Goal: Transaction & Acquisition: Book appointment/travel/reservation

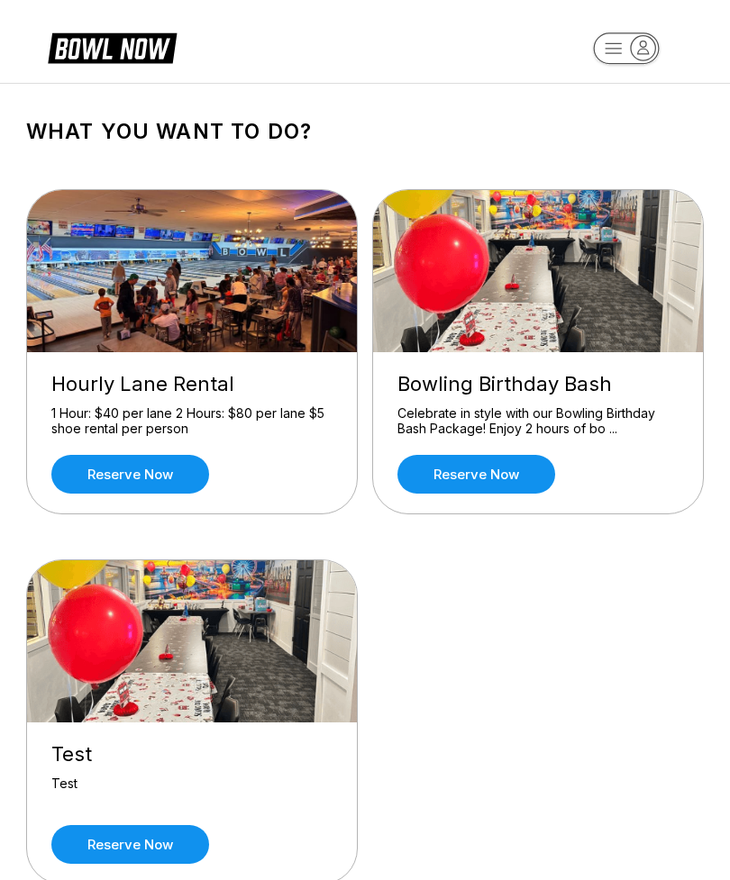
click at [111, 474] on link "Reserve now" at bounding box center [130, 474] width 158 height 39
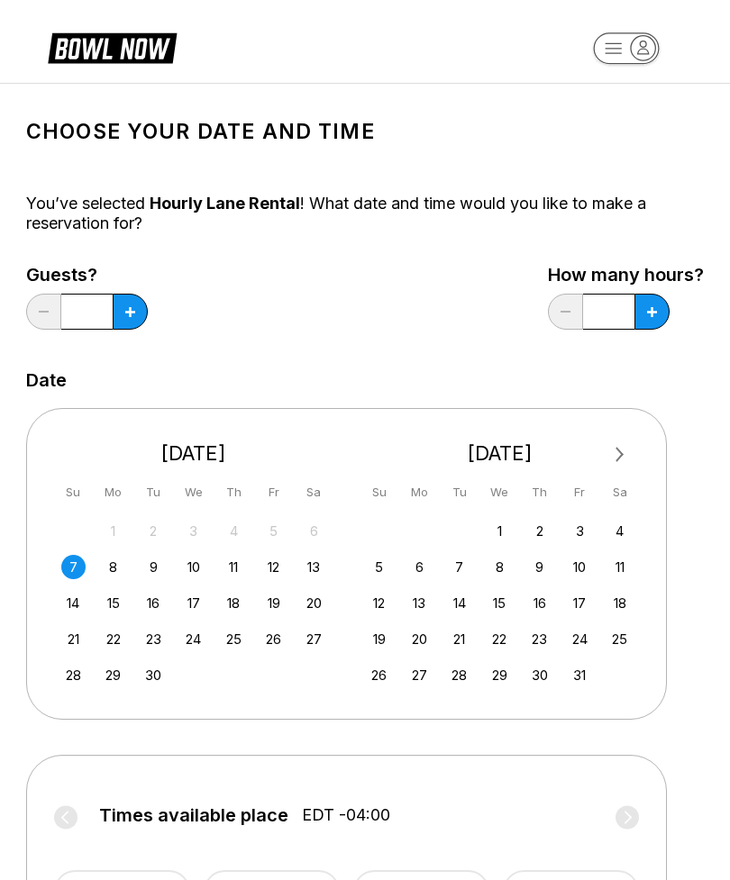
click at [136, 314] on button at bounding box center [130, 312] width 35 height 36
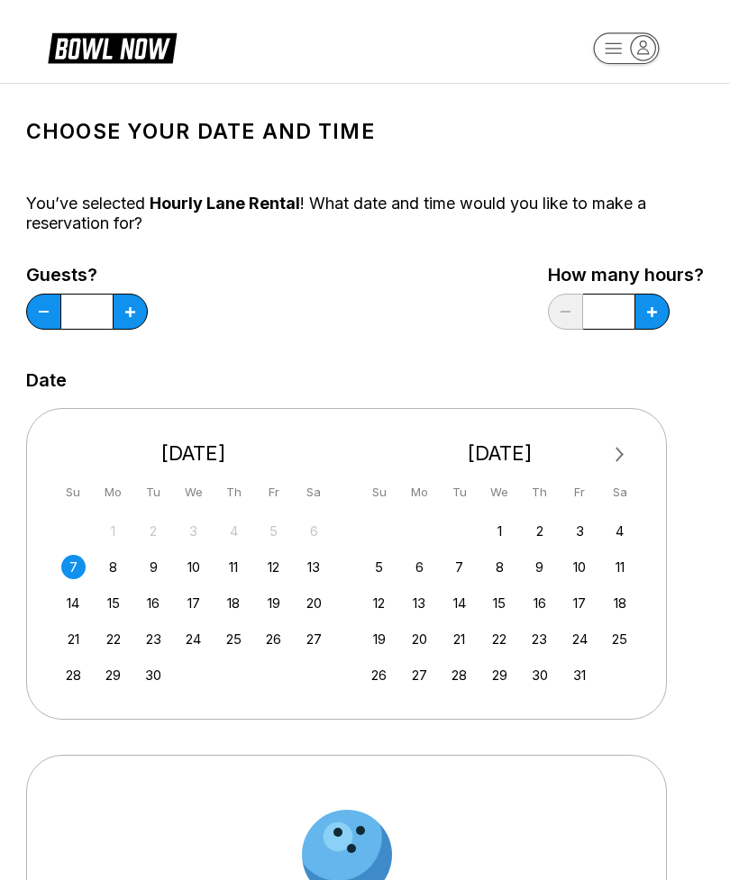
click at [136, 314] on button at bounding box center [130, 312] width 35 height 36
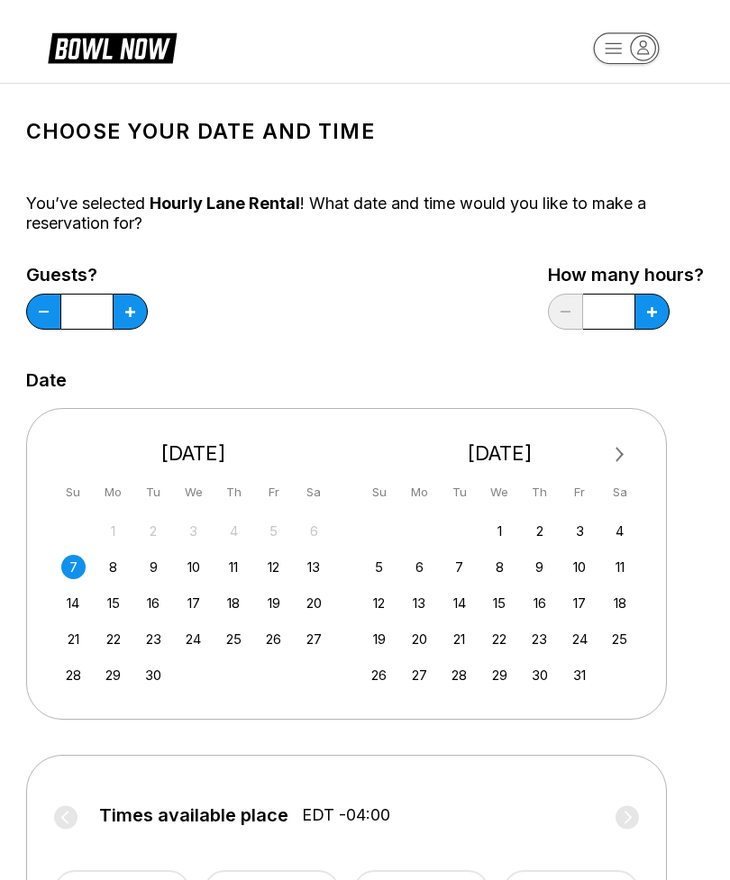
click at [127, 317] on button at bounding box center [130, 312] width 35 height 36
type input "*"
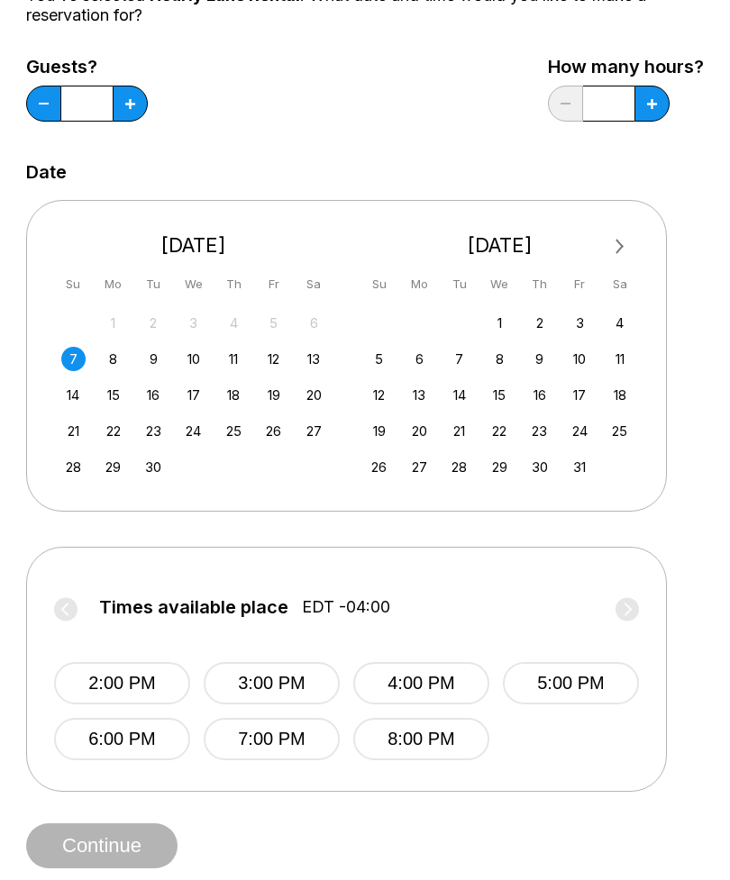
scroll to position [209, 0]
click at [104, 679] on button "2:00 PM" at bounding box center [122, 682] width 136 height 42
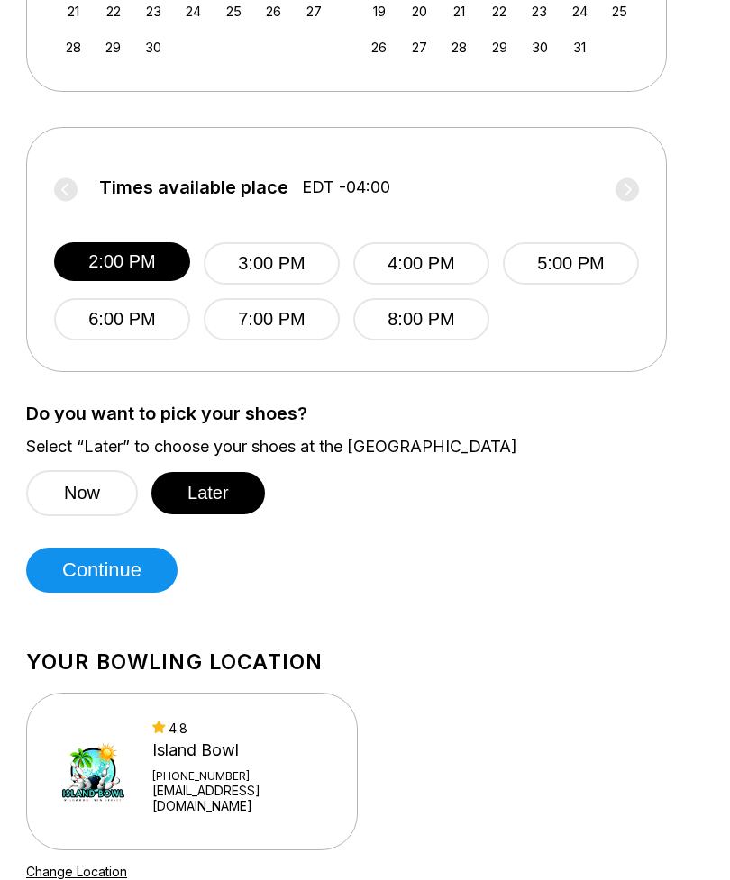
scroll to position [628, 0]
click at [86, 574] on button "Continue" at bounding box center [101, 570] width 151 height 45
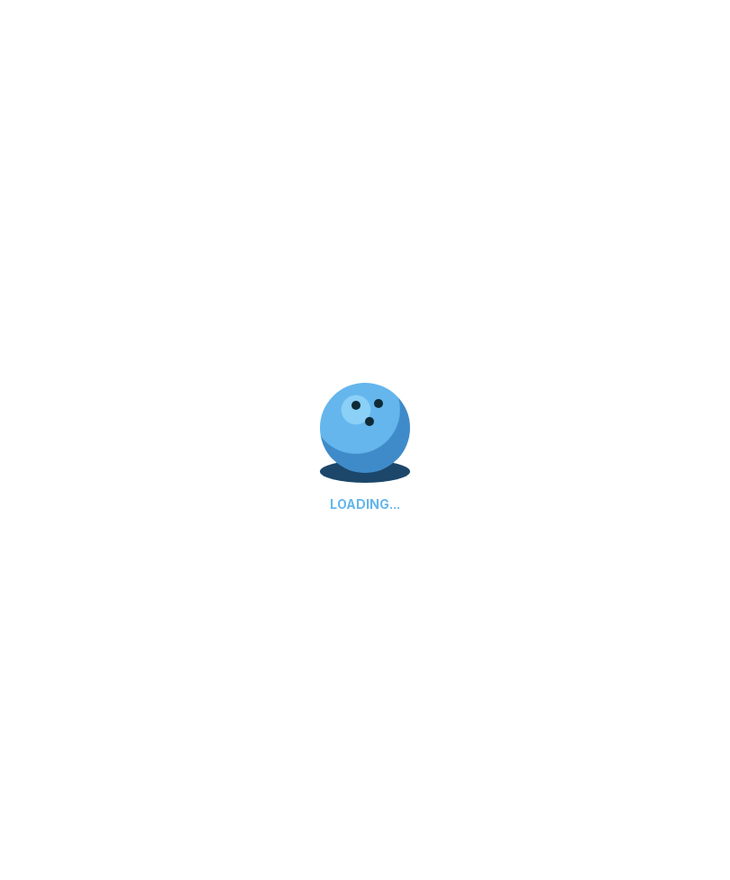
select select "**"
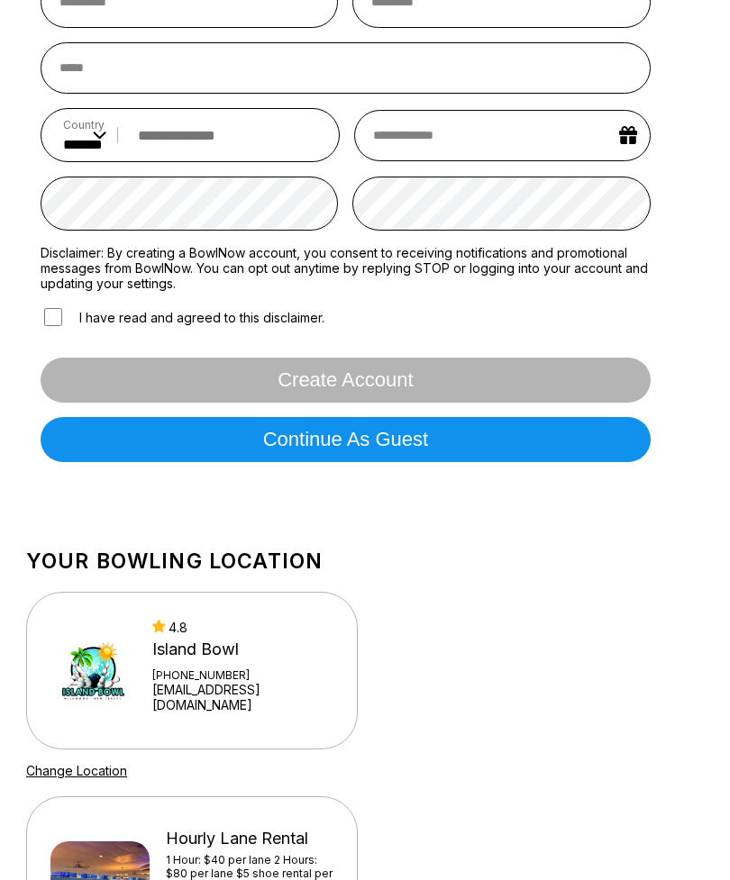
scroll to position [355, 0]
click at [117, 448] on button "Continue as guest" at bounding box center [346, 439] width 610 height 45
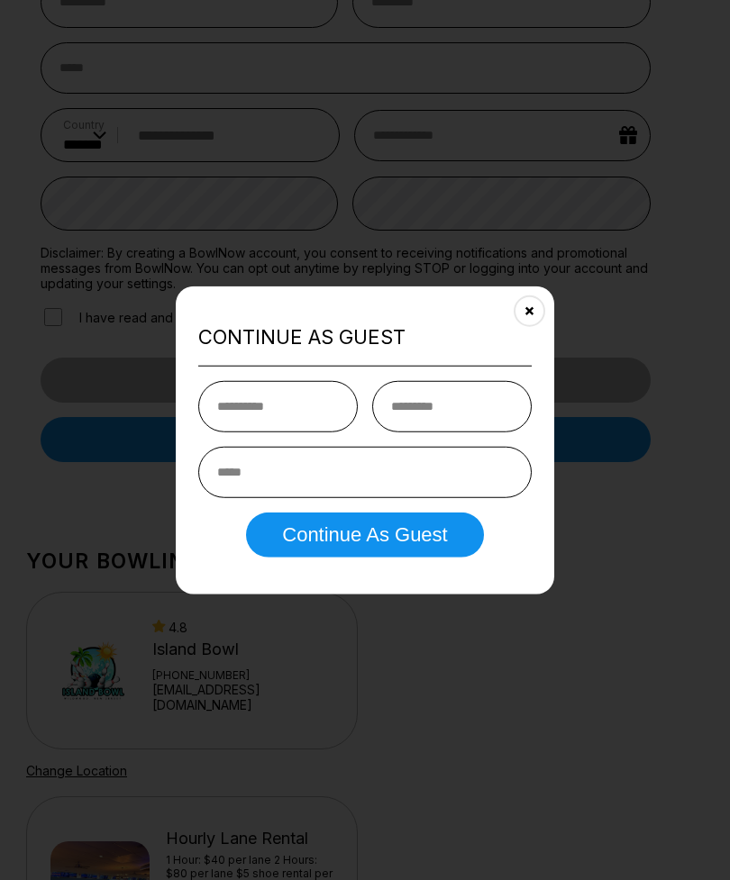
click at [535, 318] on icon "Close" at bounding box center [530, 311] width 14 height 14
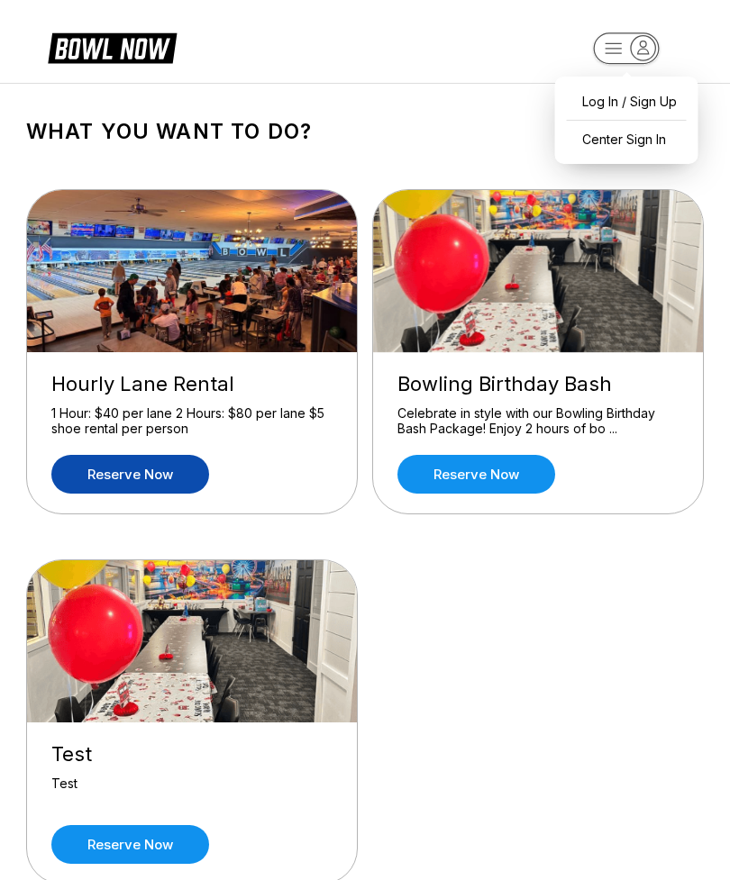
click at [525, 143] on h1 "What you want to do?" at bounding box center [364, 131] width 677 height 25
click at [91, 61] on icon at bounding box center [112, 47] width 129 height 34
